Goal: Check status

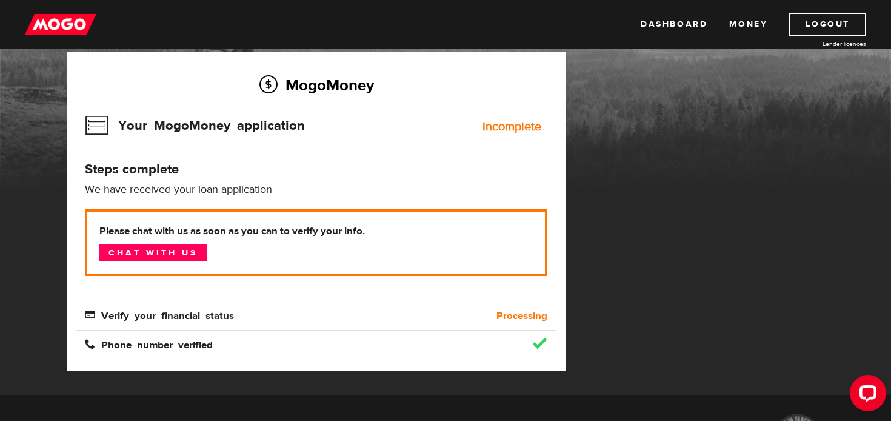
scroll to position [88, 0]
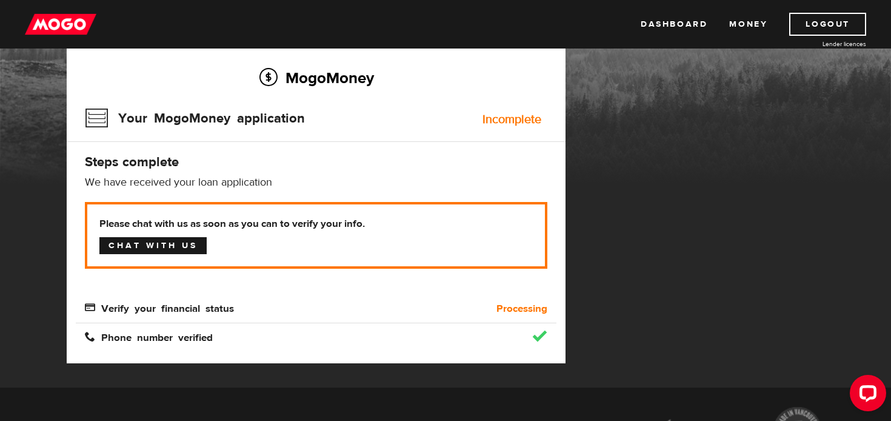
click at [171, 248] on link "Chat with us" at bounding box center [152, 245] width 107 height 17
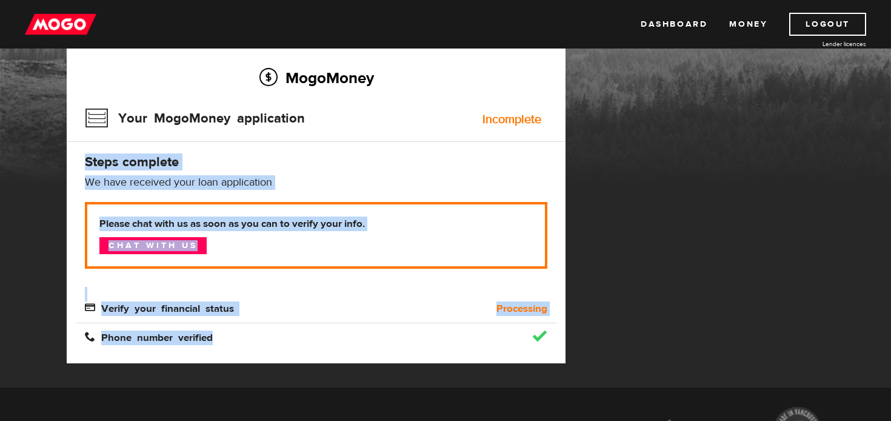
drag, startPoint x: 86, startPoint y: 160, endPoint x: 301, endPoint y: 341, distance: 280.4
click at [301, 341] on div "MogoMoney Your MogoMoney application Incomplete Steps complete We have received…" at bounding box center [316, 204] width 499 height 318
copy div "Steps complete We have received your loan application We could not verify your …"
click at [526, 159] on h4 "Steps complete" at bounding box center [316, 161] width 462 height 17
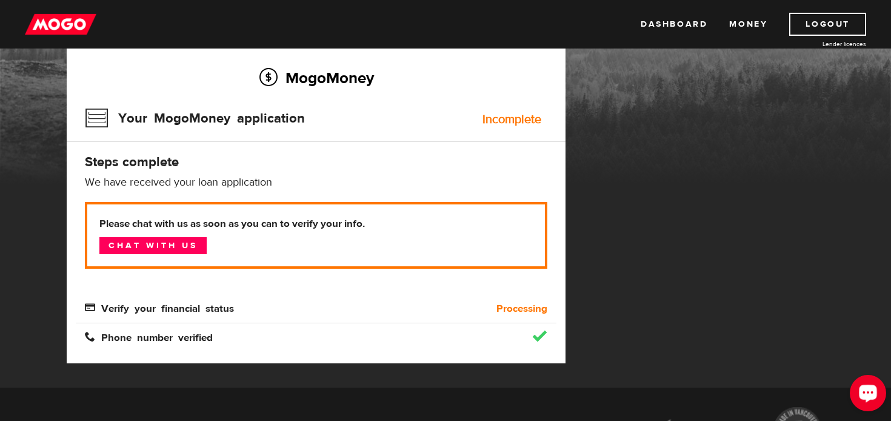
click at [862, 391] on icon "Open LiveChat chat widget" at bounding box center [868, 392] width 12 height 8
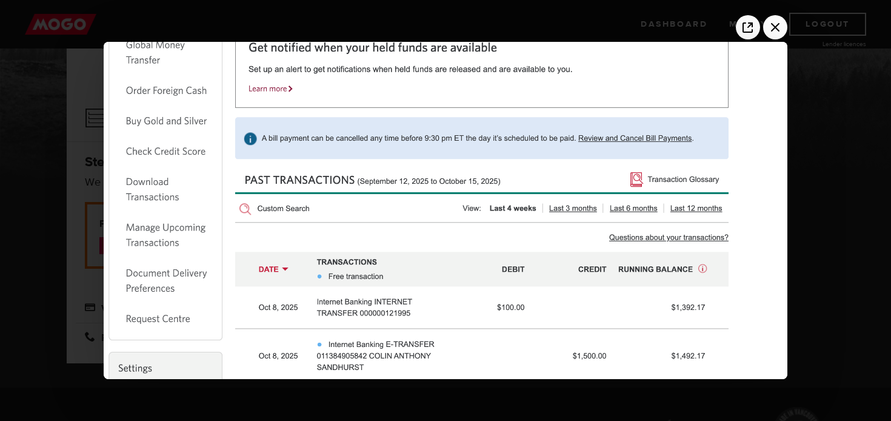
scroll to position [0, 0]
click at [778, 28] on icon "Close the image preview" at bounding box center [774, 27] width 19 height 19
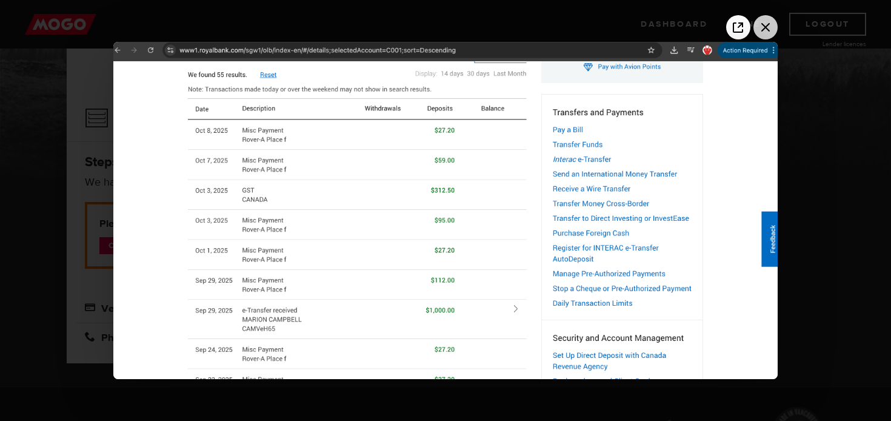
click at [764, 28] on icon "Close the image preview" at bounding box center [765, 27] width 8 height 8
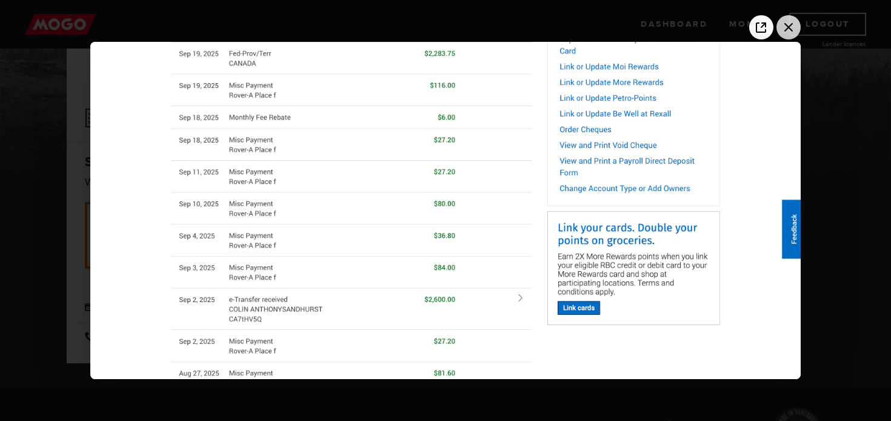
click at [788, 28] on icon "Close the image preview" at bounding box center [788, 27] width 19 height 19
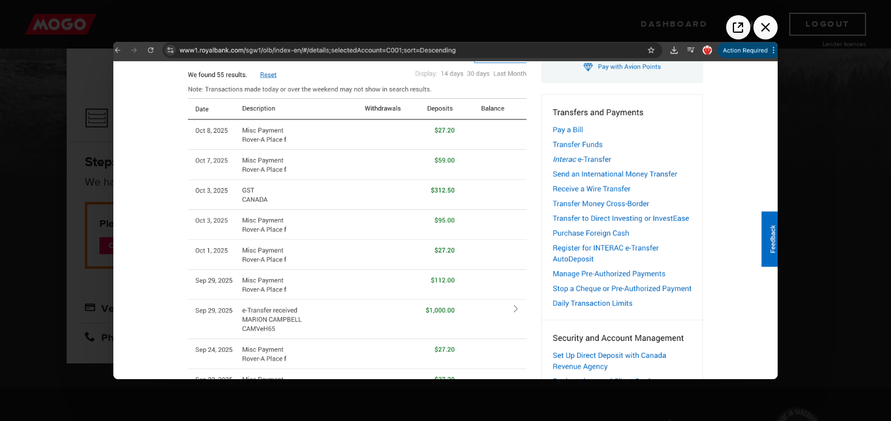
click at [531, 201] on img at bounding box center [445, 210] width 665 height 336
click at [762, 20] on icon "Close the image preview" at bounding box center [765, 27] width 19 height 19
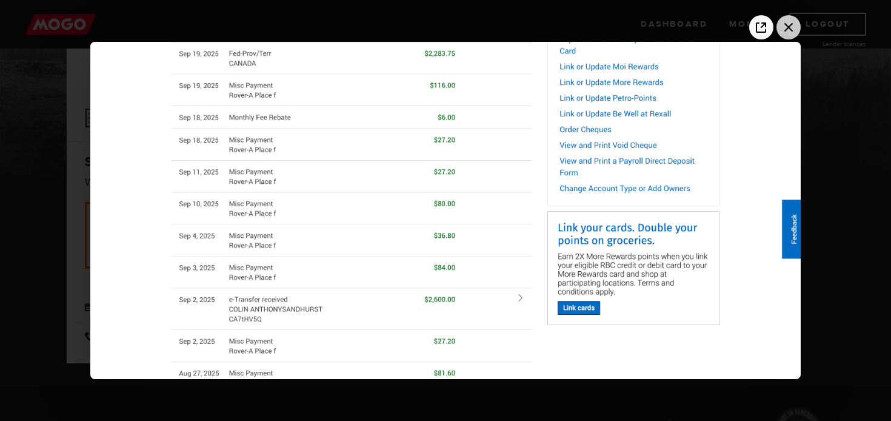
click at [788, 28] on icon "Close the image preview" at bounding box center [788, 27] width 8 height 8
